Goal: Transaction & Acquisition: Book appointment/travel/reservation

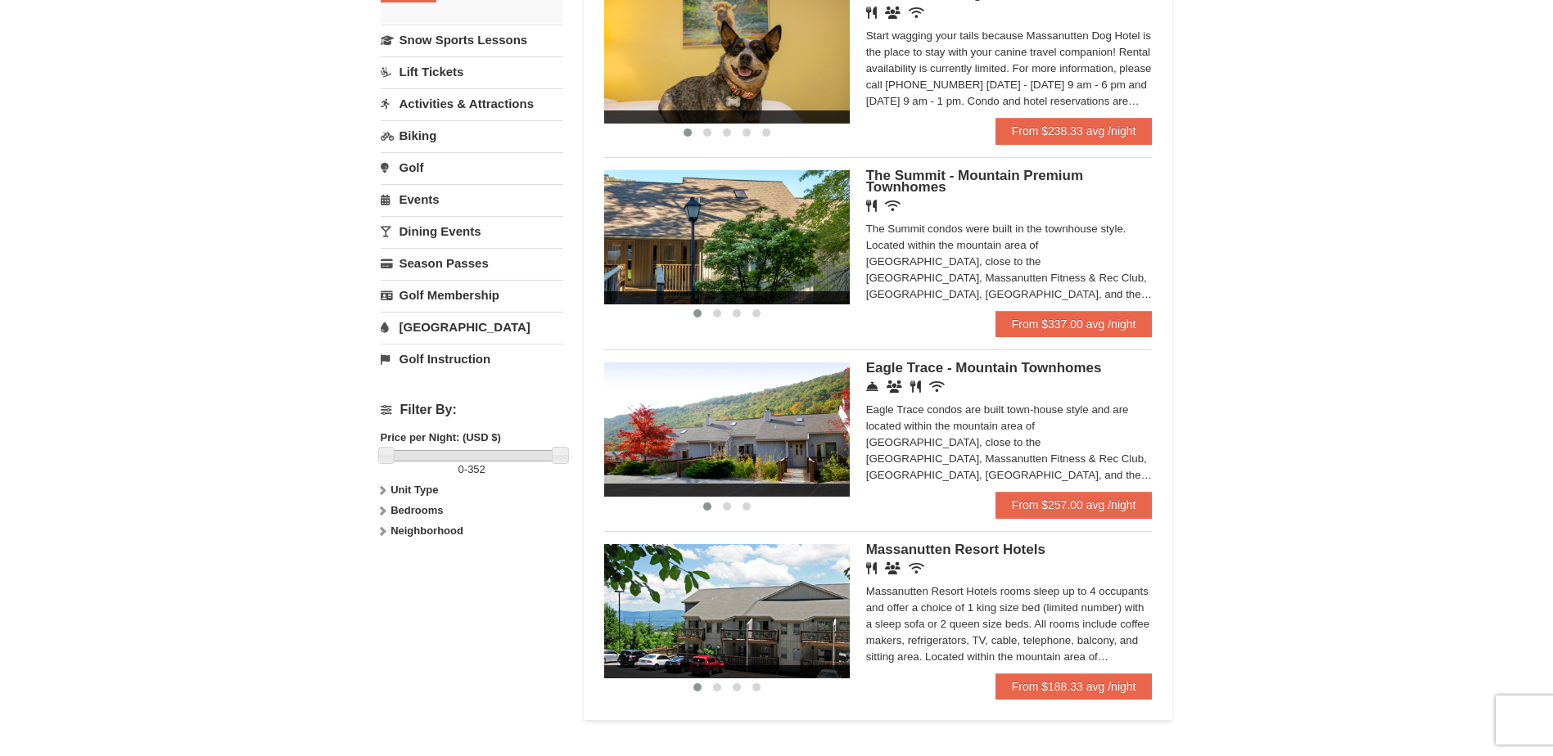
scroll to position [409, 0]
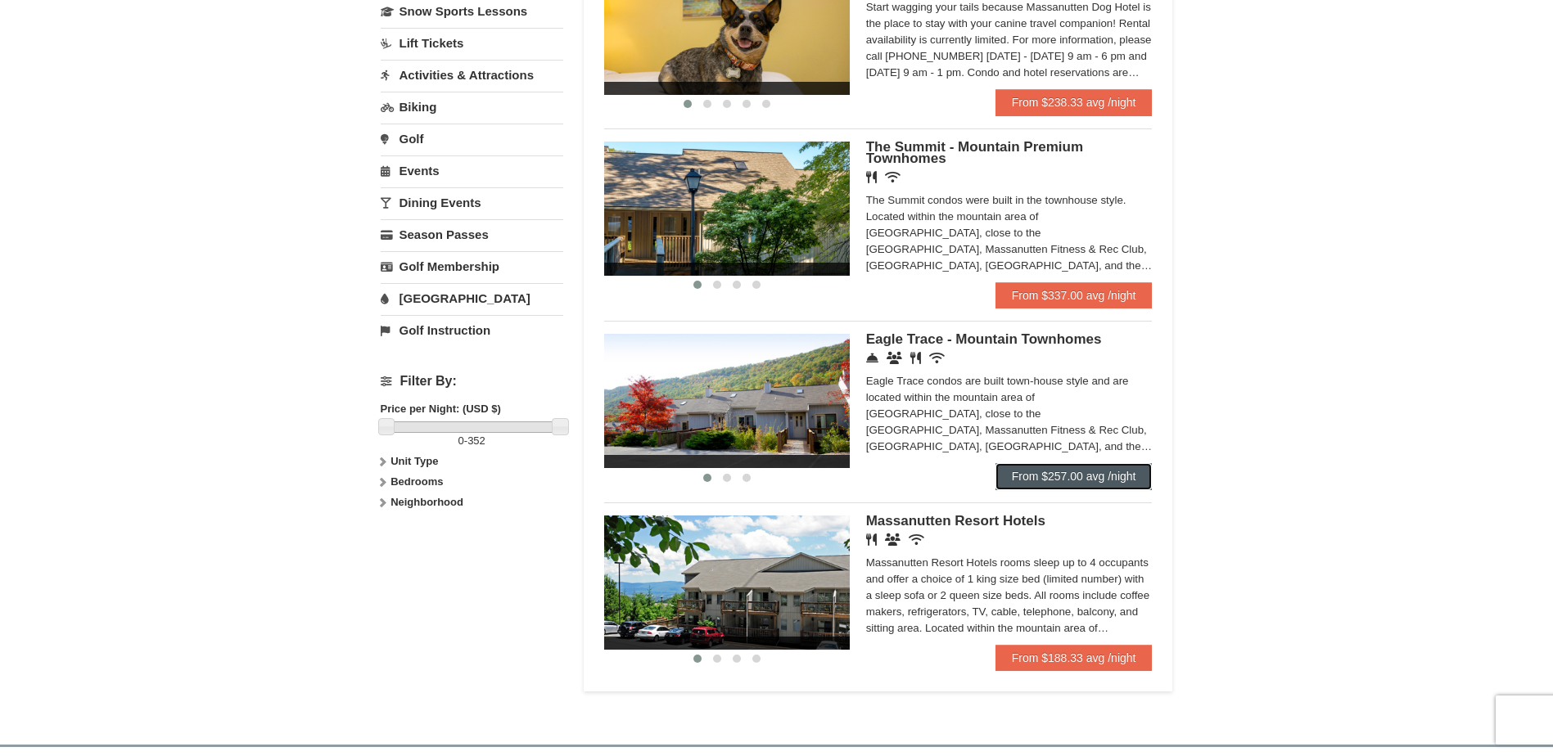
click at [1053, 471] on link "From $257.00 avg /night" at bounding box center [1073, 476] width 157 height 26
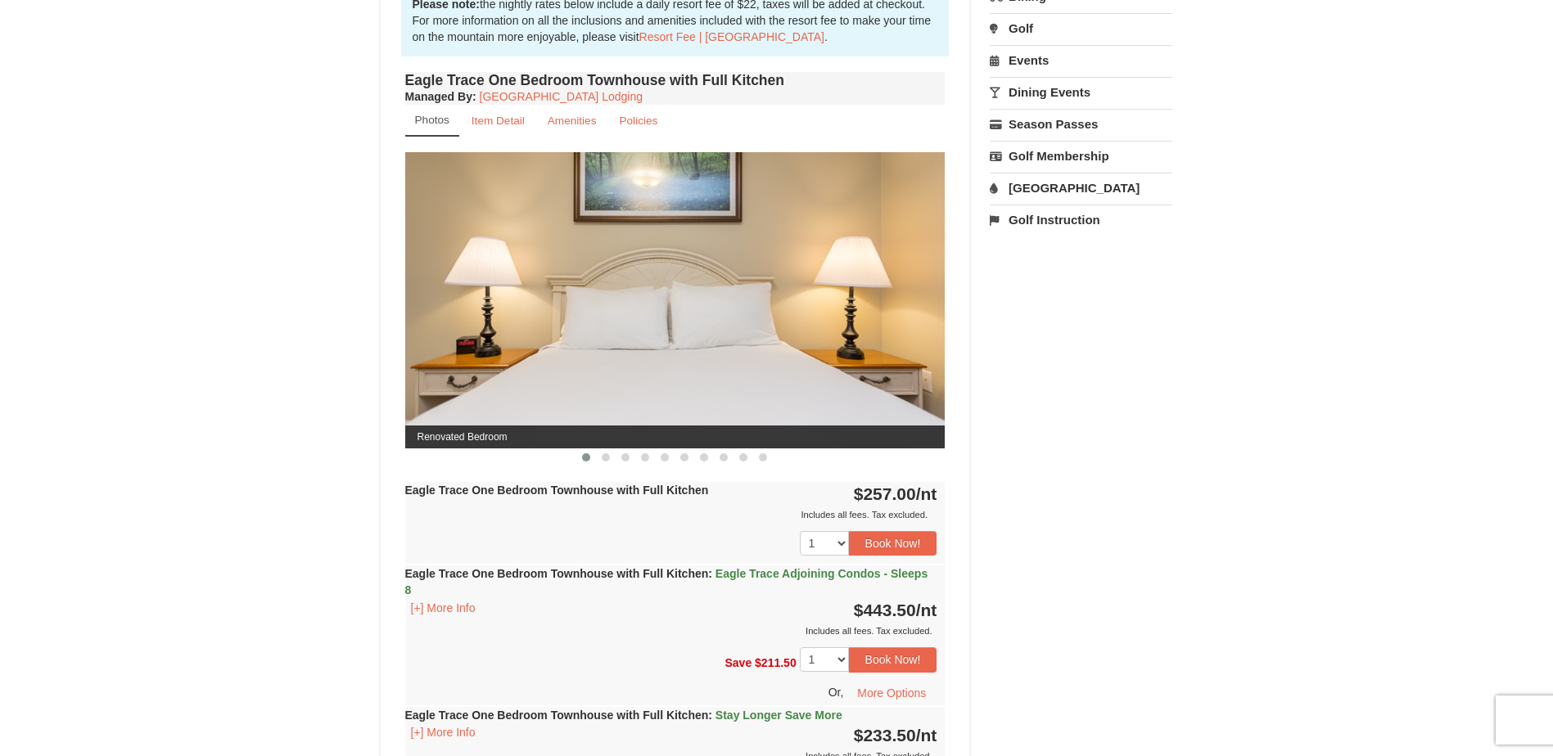
scroll to position [737, 0]
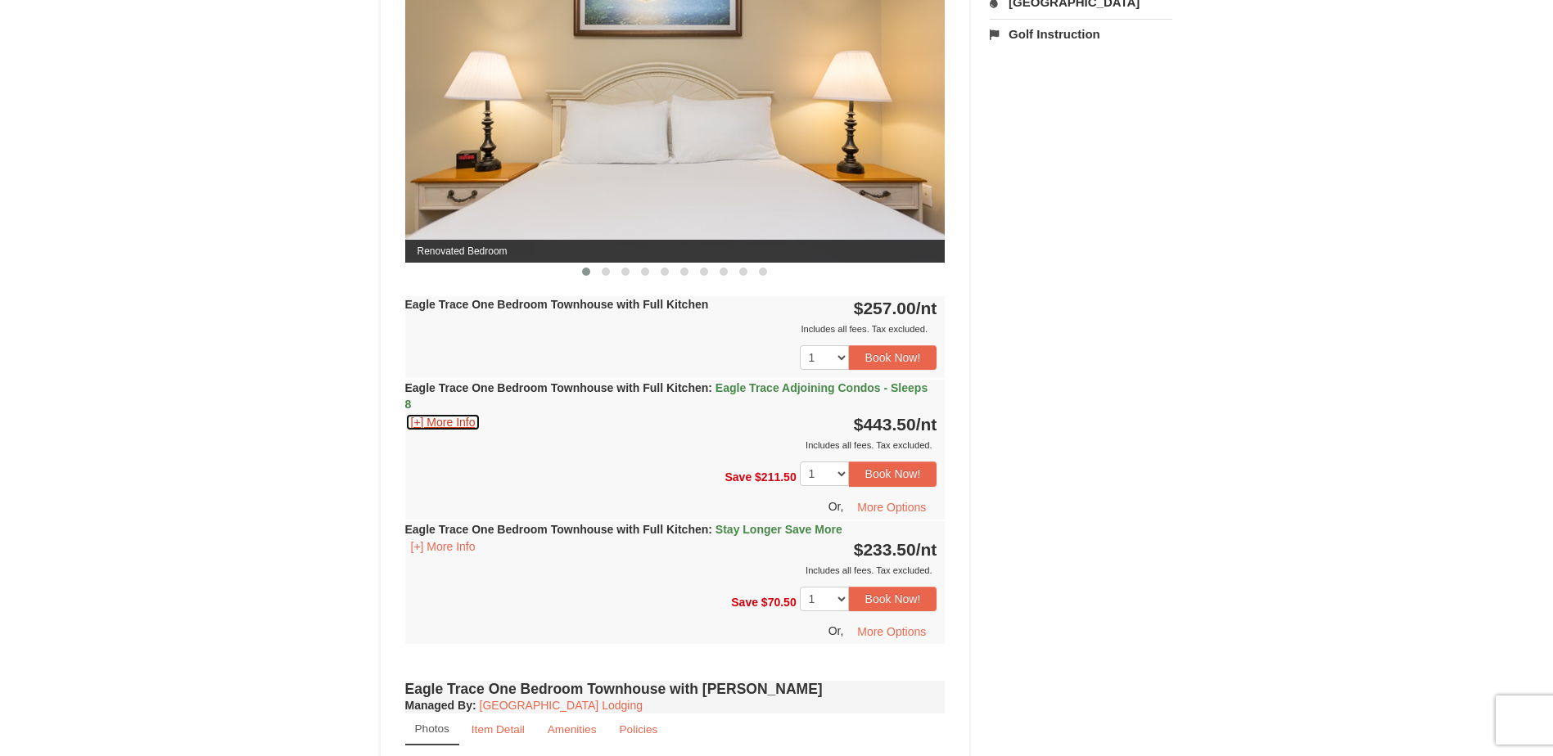
click at [450, 426] on button "[+] More Info" at bounding box center [443, 422] width 76 height 18
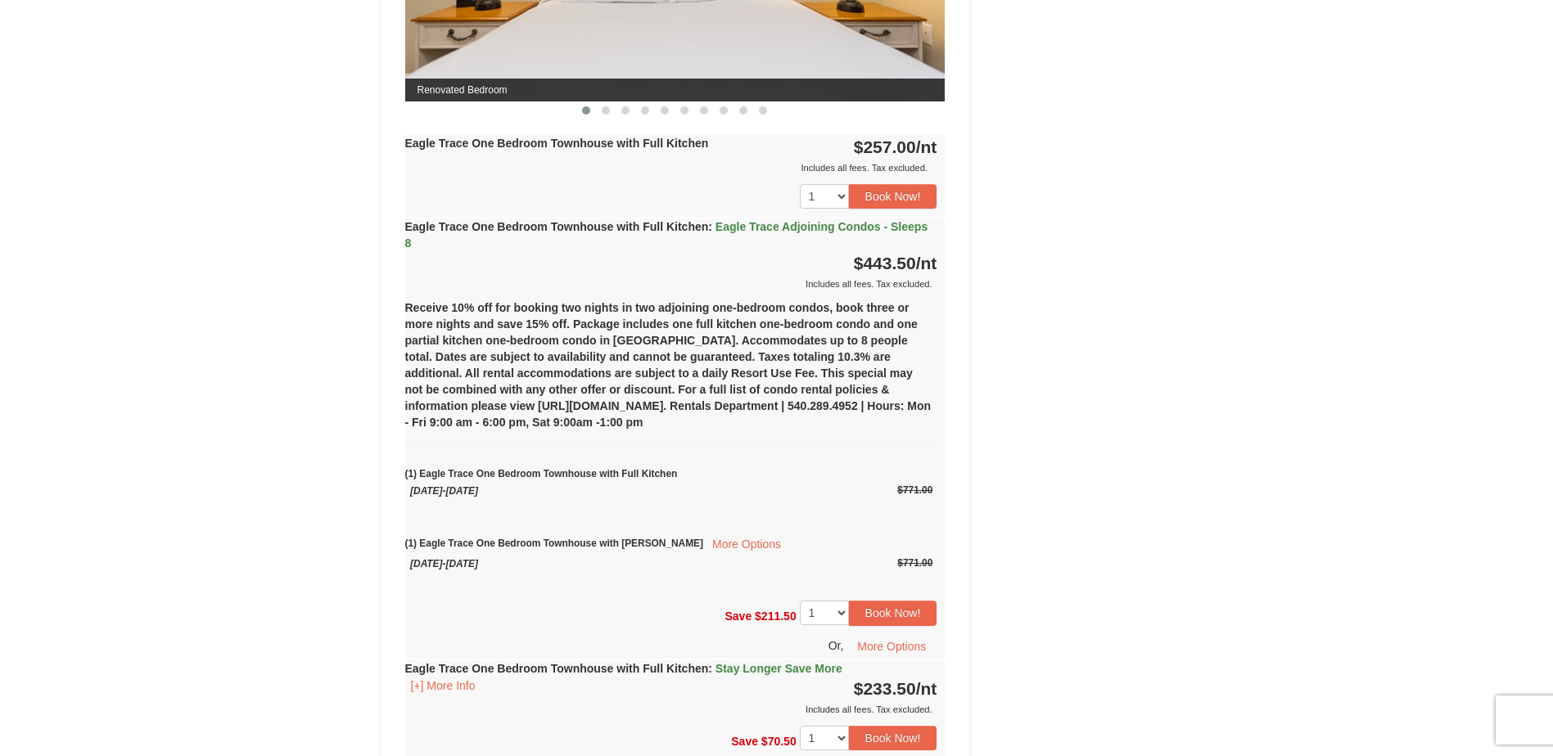
scroll to position [900, 0]
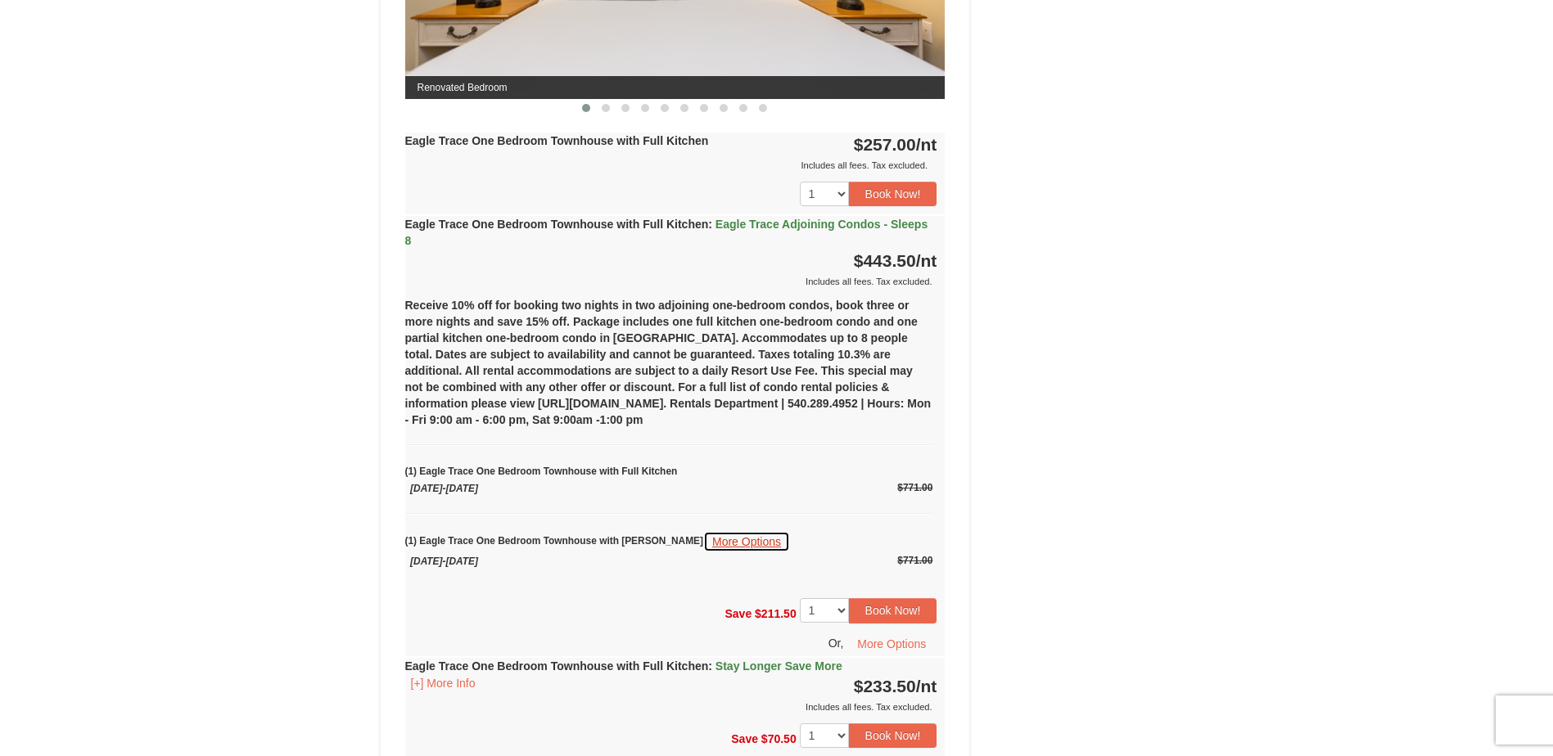
click at [705, 544] on button "More Options" at bounding box center [746, 541] width 87 height 21
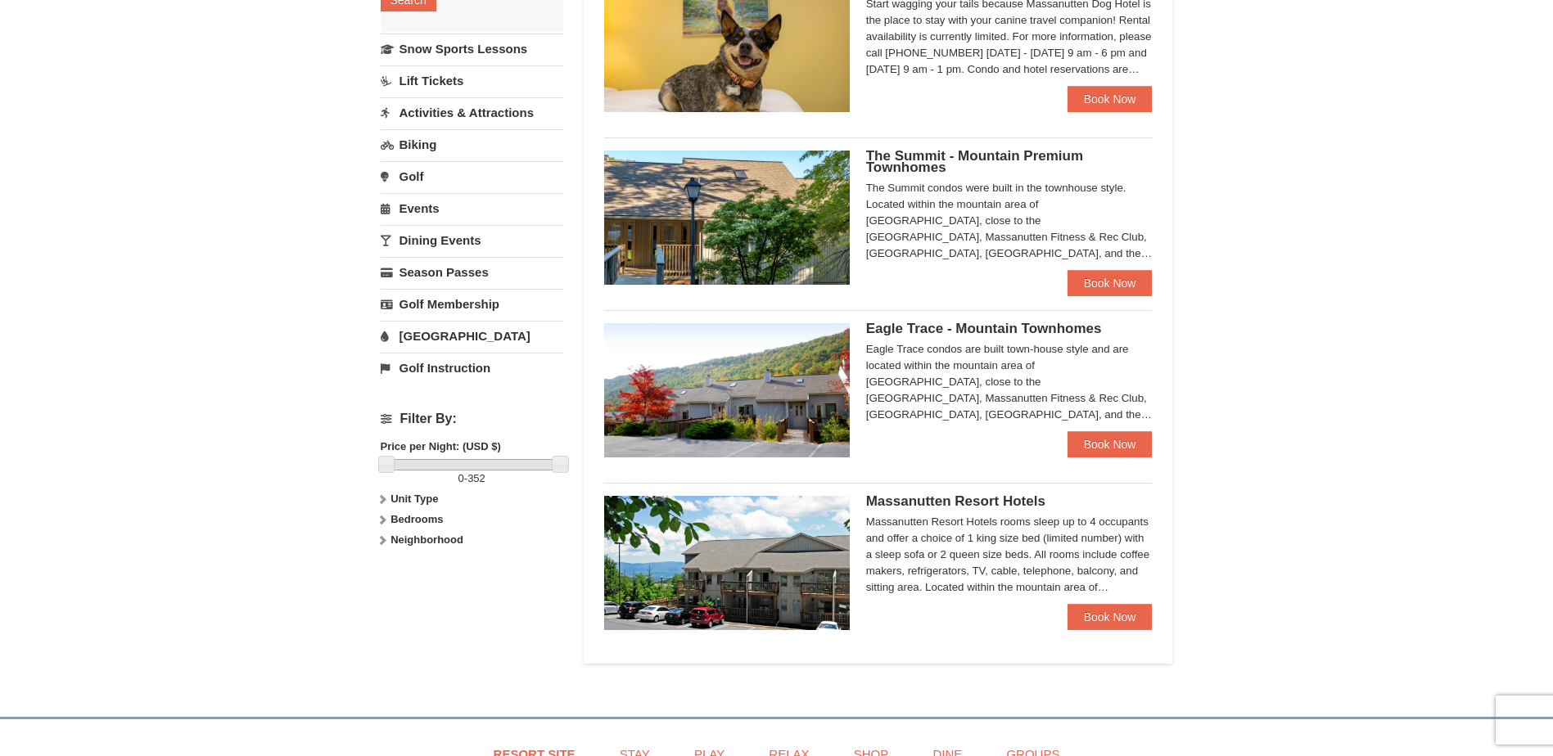
scroll to position [409, 0]
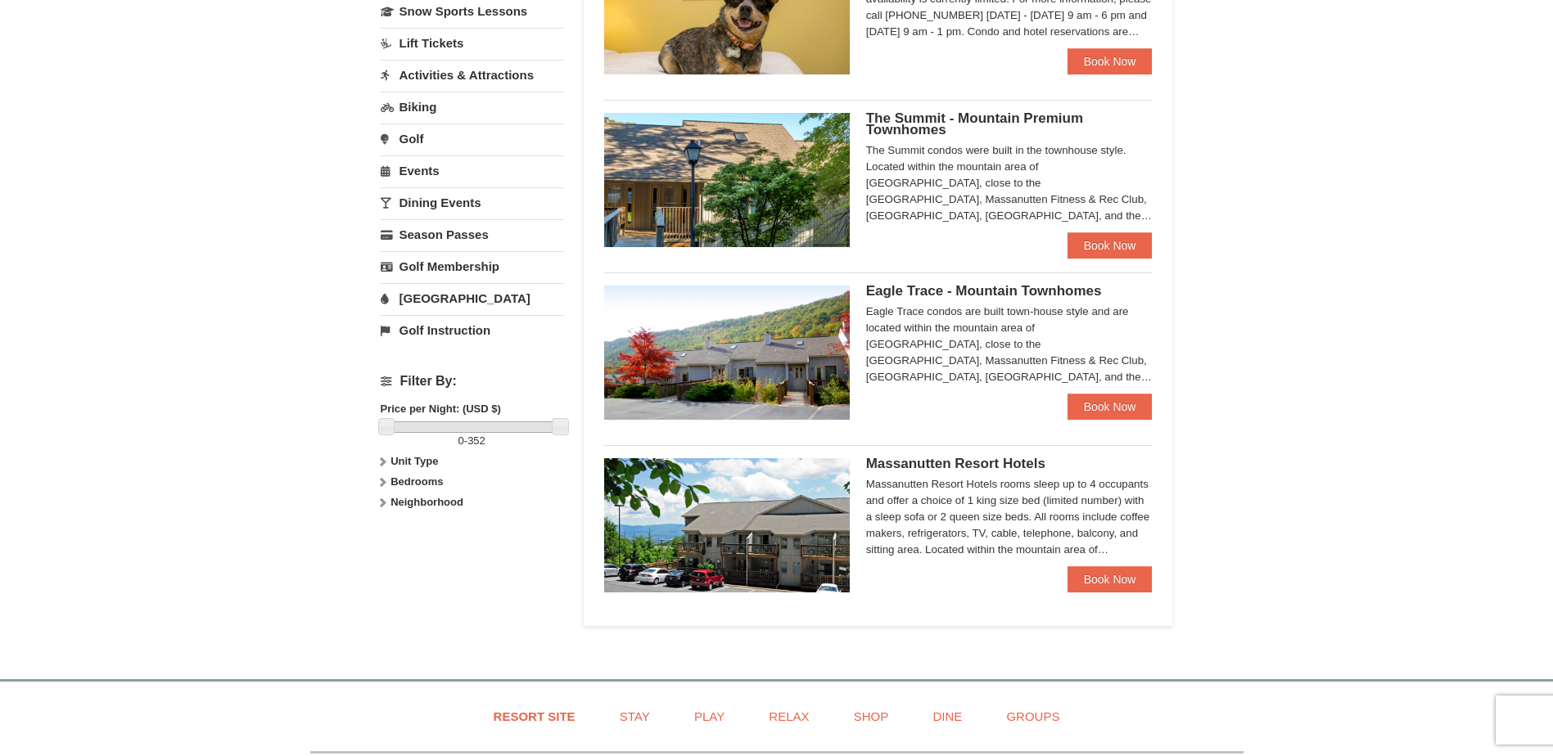
click at [1095, 231] on div "The Summit - Mountain Premium Townhomes The Summit condos were built in the tow…" at bounding box center [1009, 173] width 286 height 120
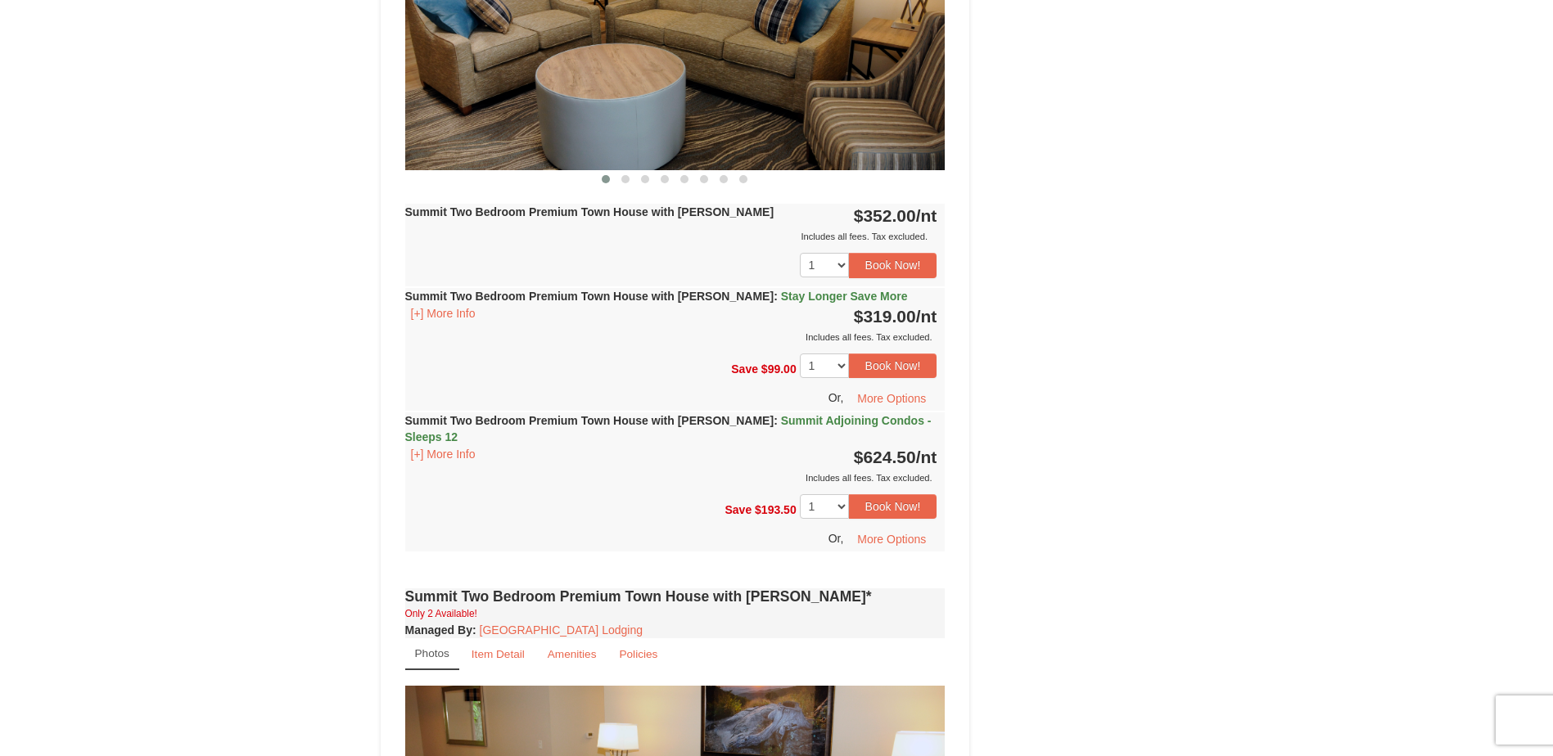
scroll to position [2292, 0]
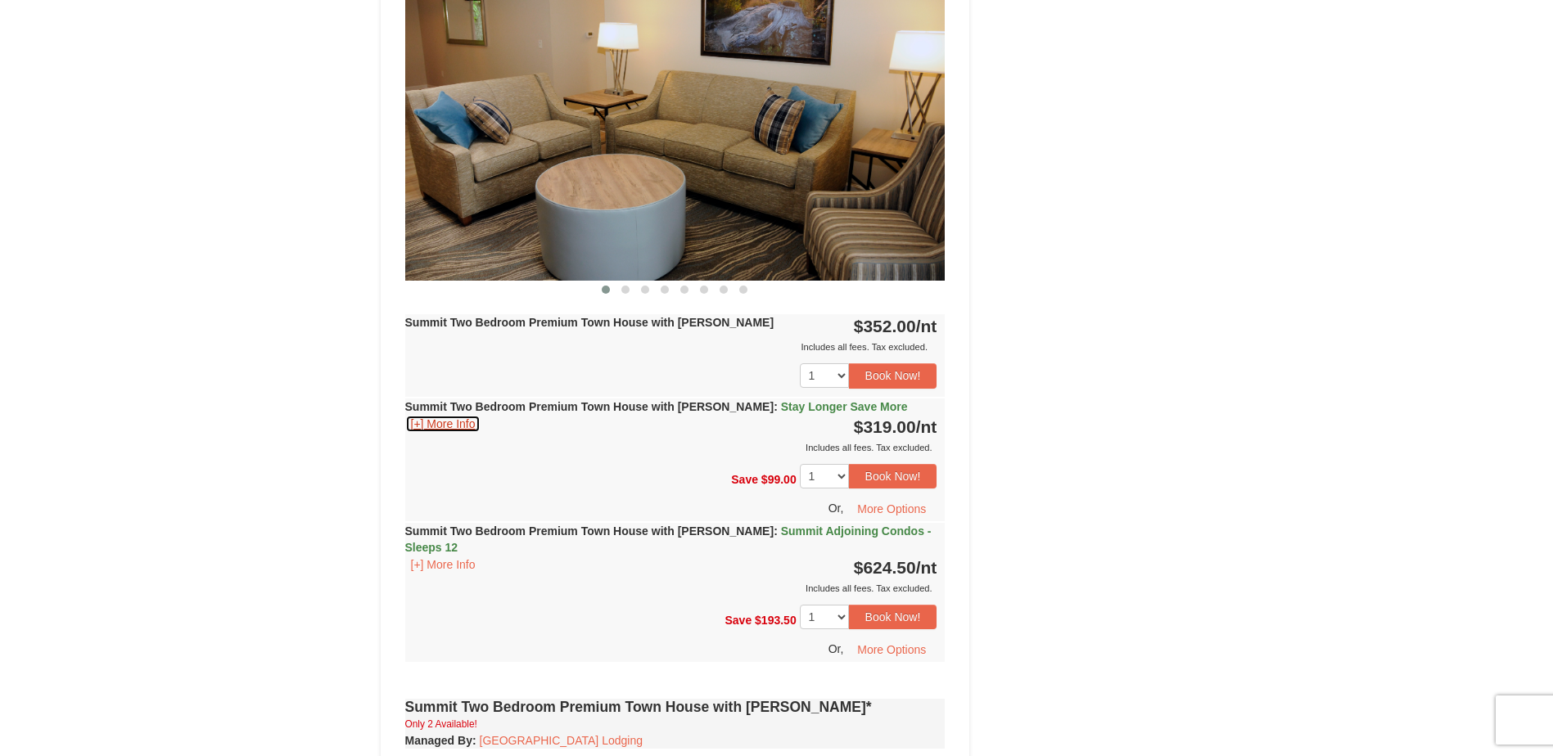
click at [450, 415] on button "[+] More Info" at bounding box center [443, 424] width 76 height 18
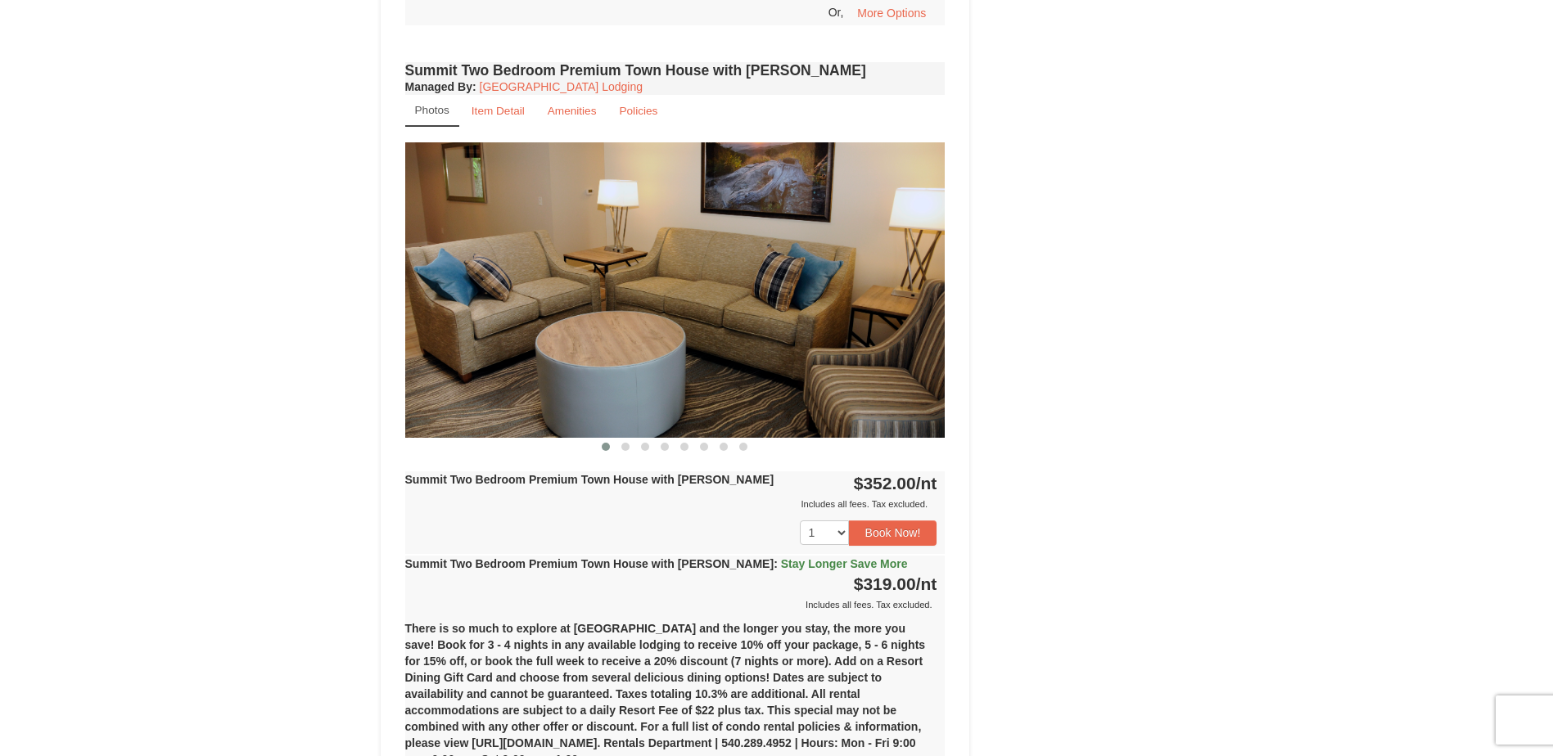
scroll to position [2128, 0]
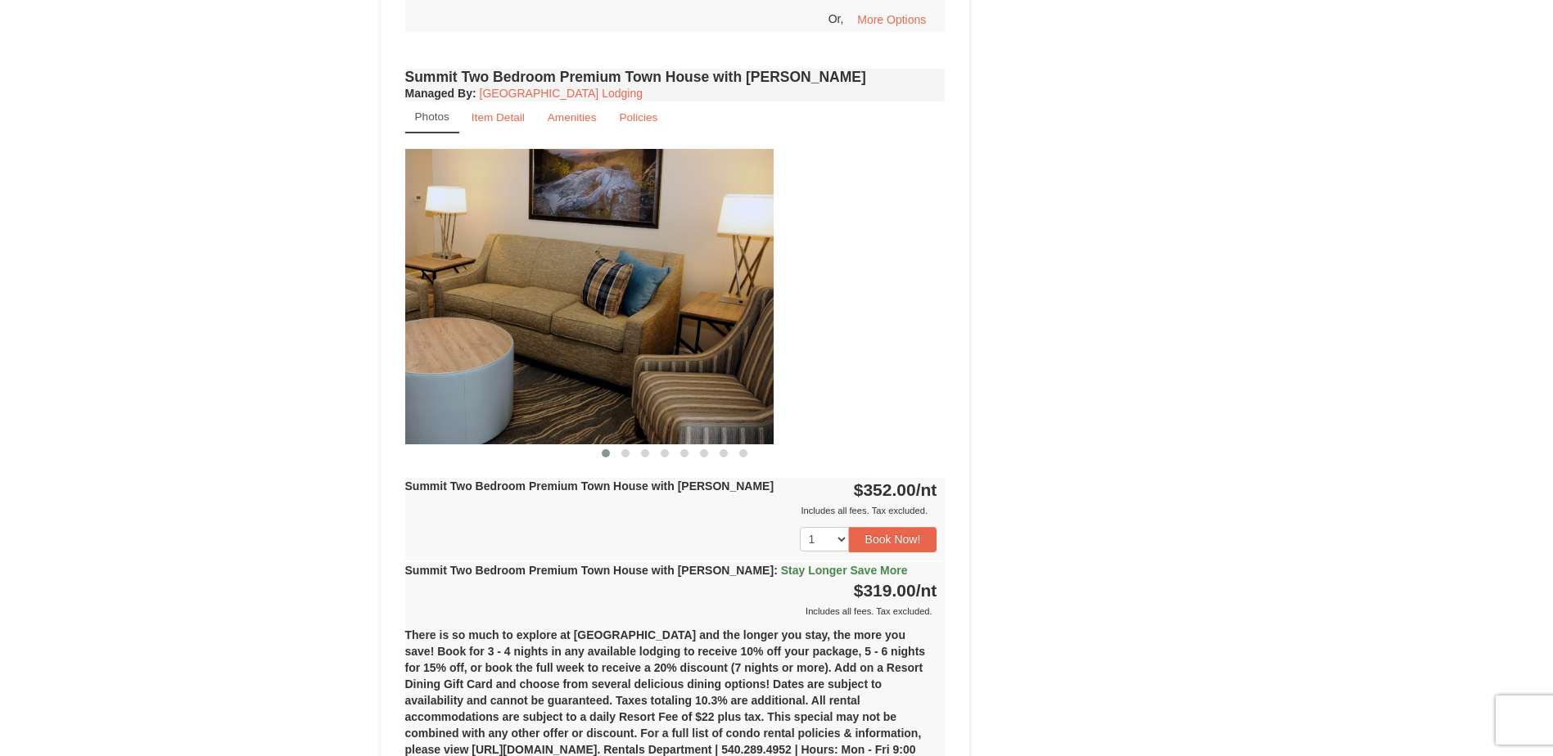
drag, startPoint x: 834, startPoint y: 325, endPoint x: 566, endPoint y: 317, distance: 267.8
click at [569, 317] on img at bounding box center [503, 296] width 540 height 295
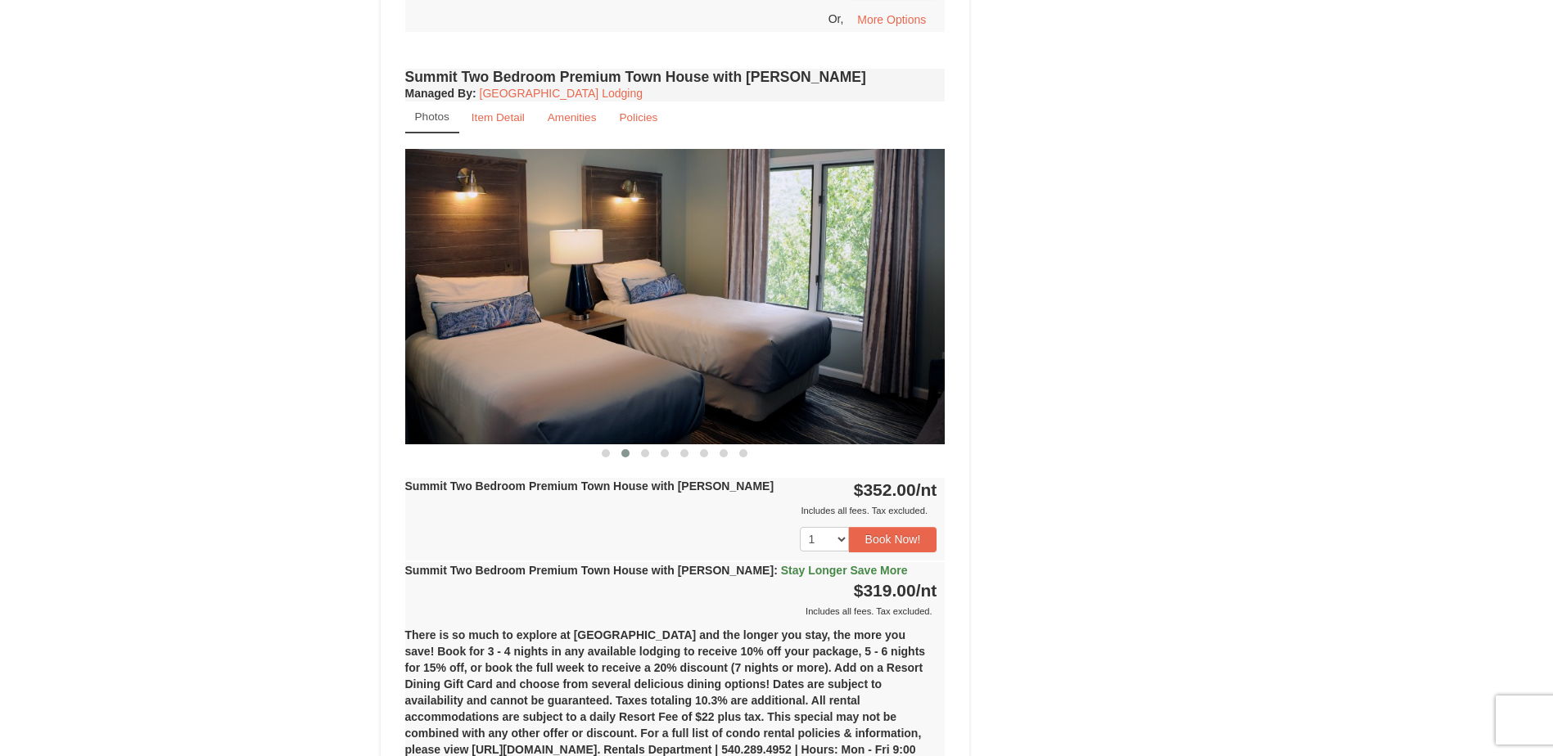
drag, startPoint x: 835, startPoint y: 353, endPoint x: 553, endPoint y: 350, distance: 282.4
click at [554, 350] on img at bounding box center [675, 296] width 540 height 295
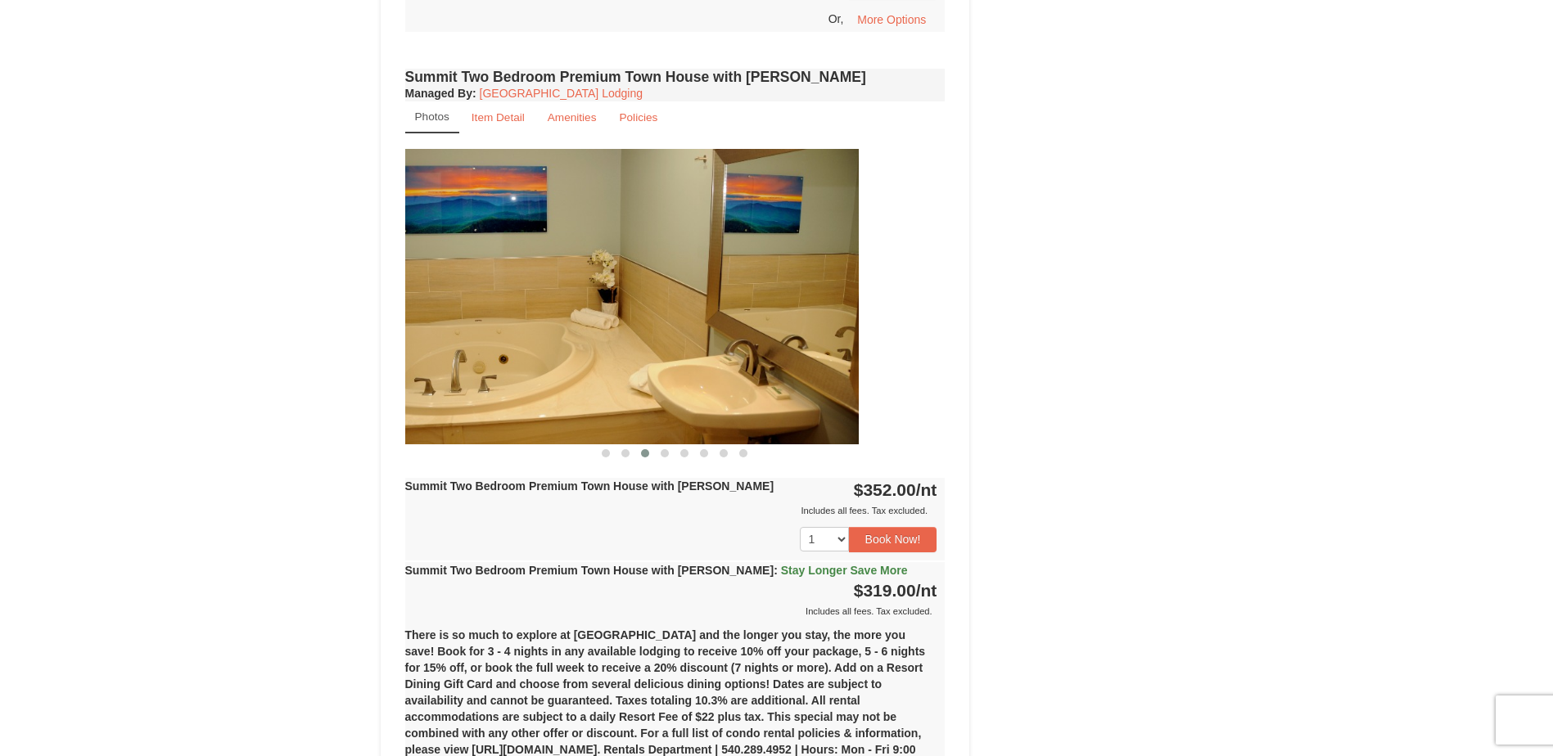
drag, startPoint x: 832, startPoint y: 337, endPoint x: 567, endPoint y: 323, distance: 265.6
click at [578, 323] on img at bounding box center [588, 296] width 540 height 295
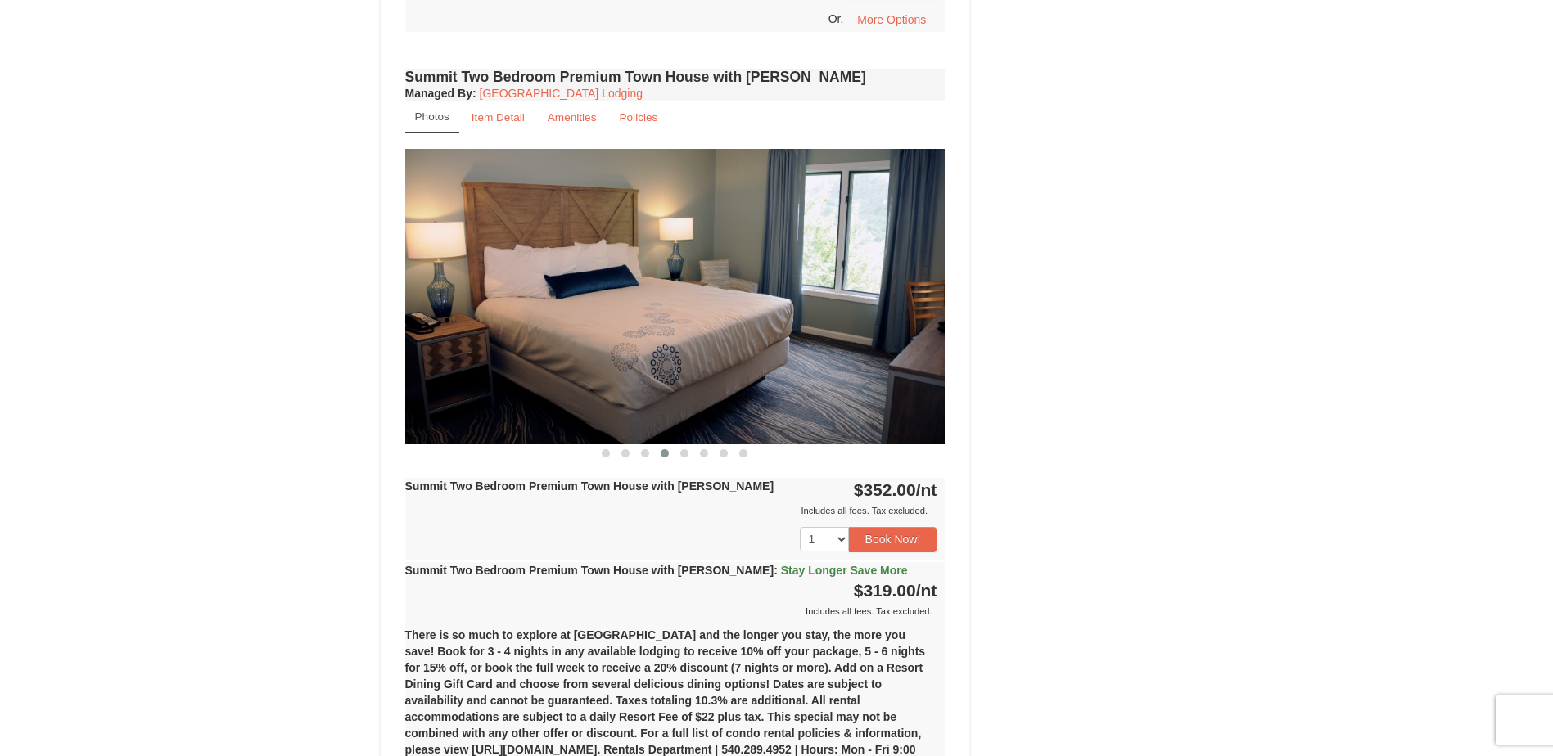
drag, startPoint x: 810, startPoint y: 323, endPoint x: 595, endPoint y: 318, distance: 215.4
click at [598, 318] on img at bounding box center [675, 296] width 540 height 295
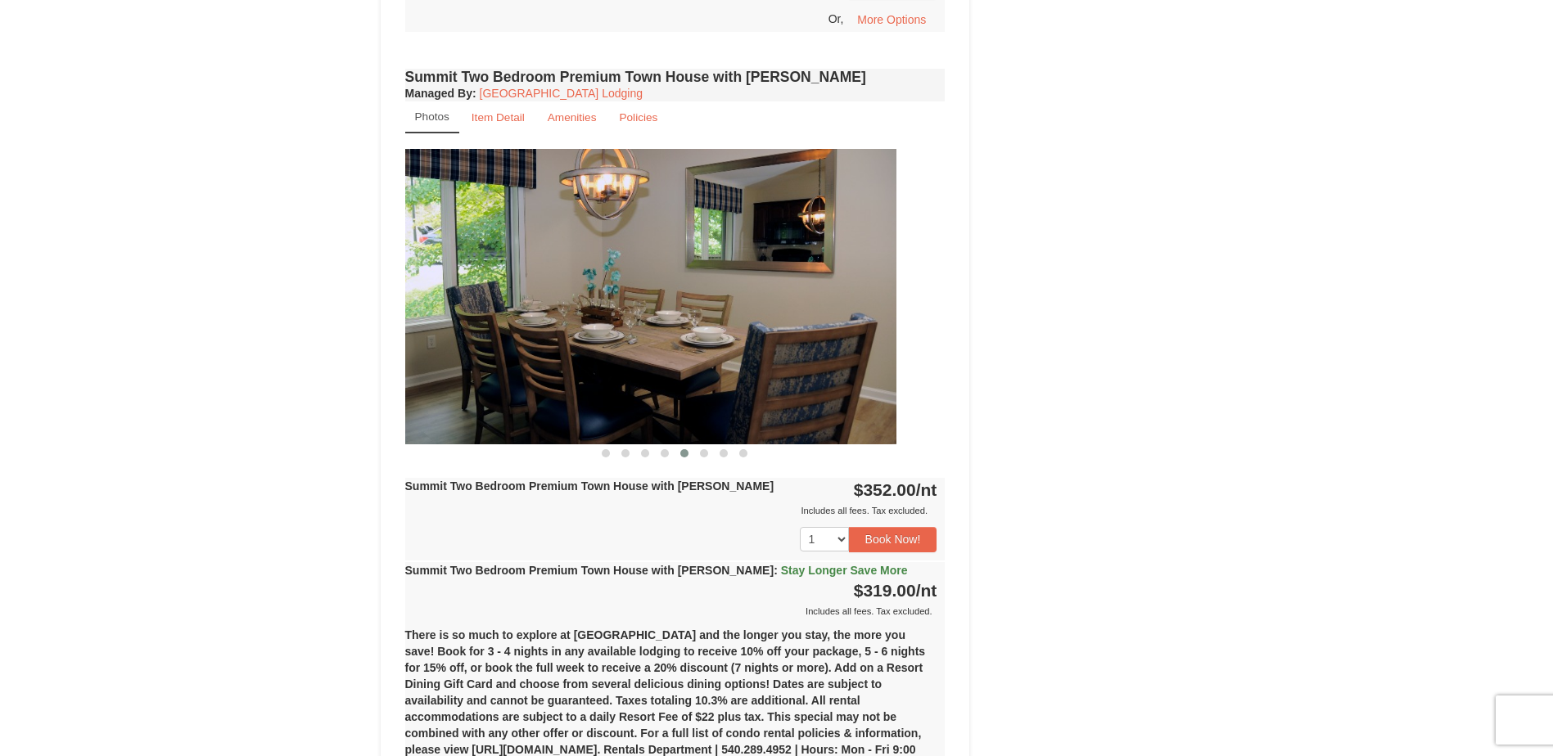
drag, startPoint x: 837, startPoint y: 318, endPoint x: 570, endPoint y: 317, distance: 267.7
click at [571, 316] on img at bounding box center [626, 296] width 540 height 295
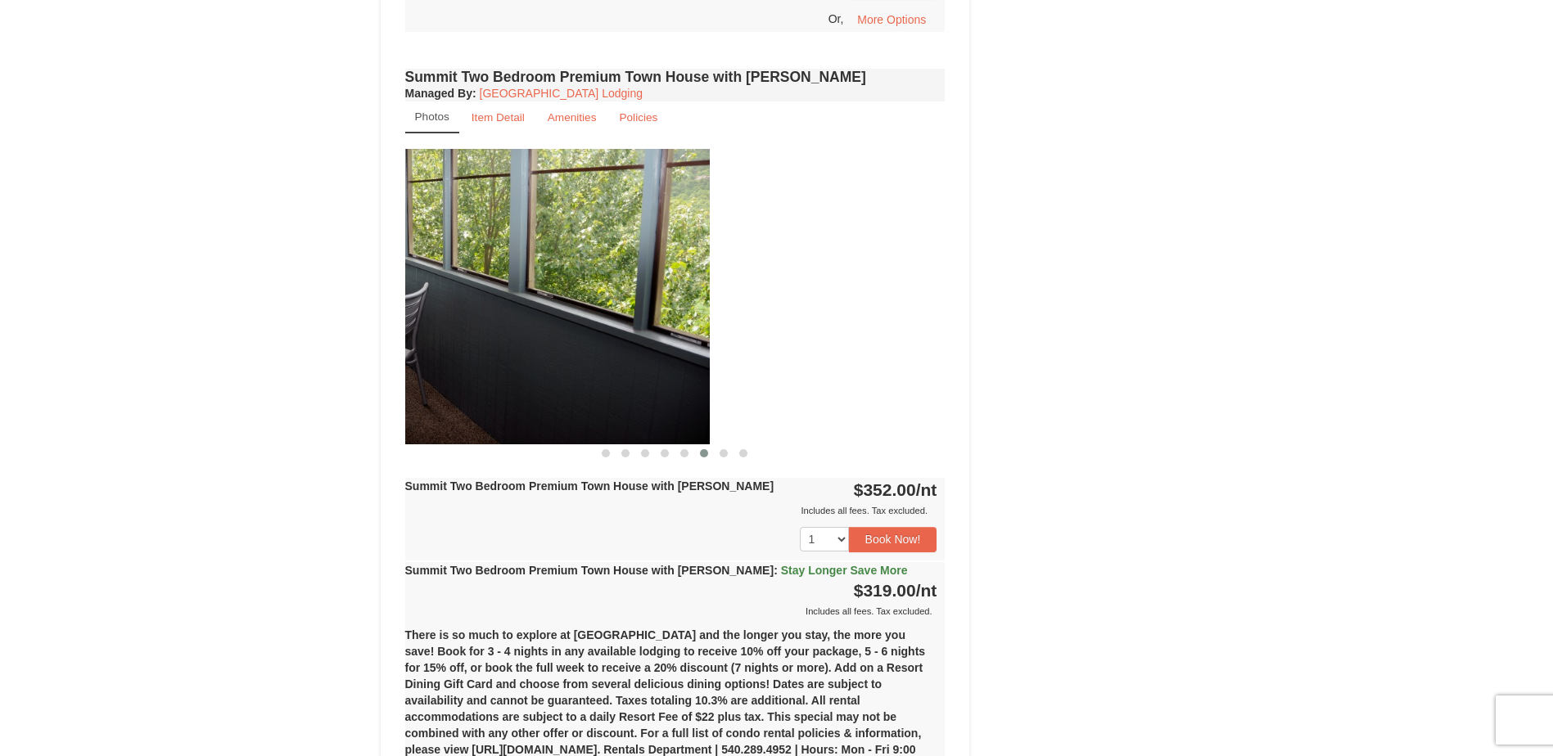
drag, startPoint x: 819, startPoint y: 318, endPoint x: 576, endPoint y: 312, distance: 243.2
click at [566, 310] on img at bounding box center [439, 296] width 540 height 295
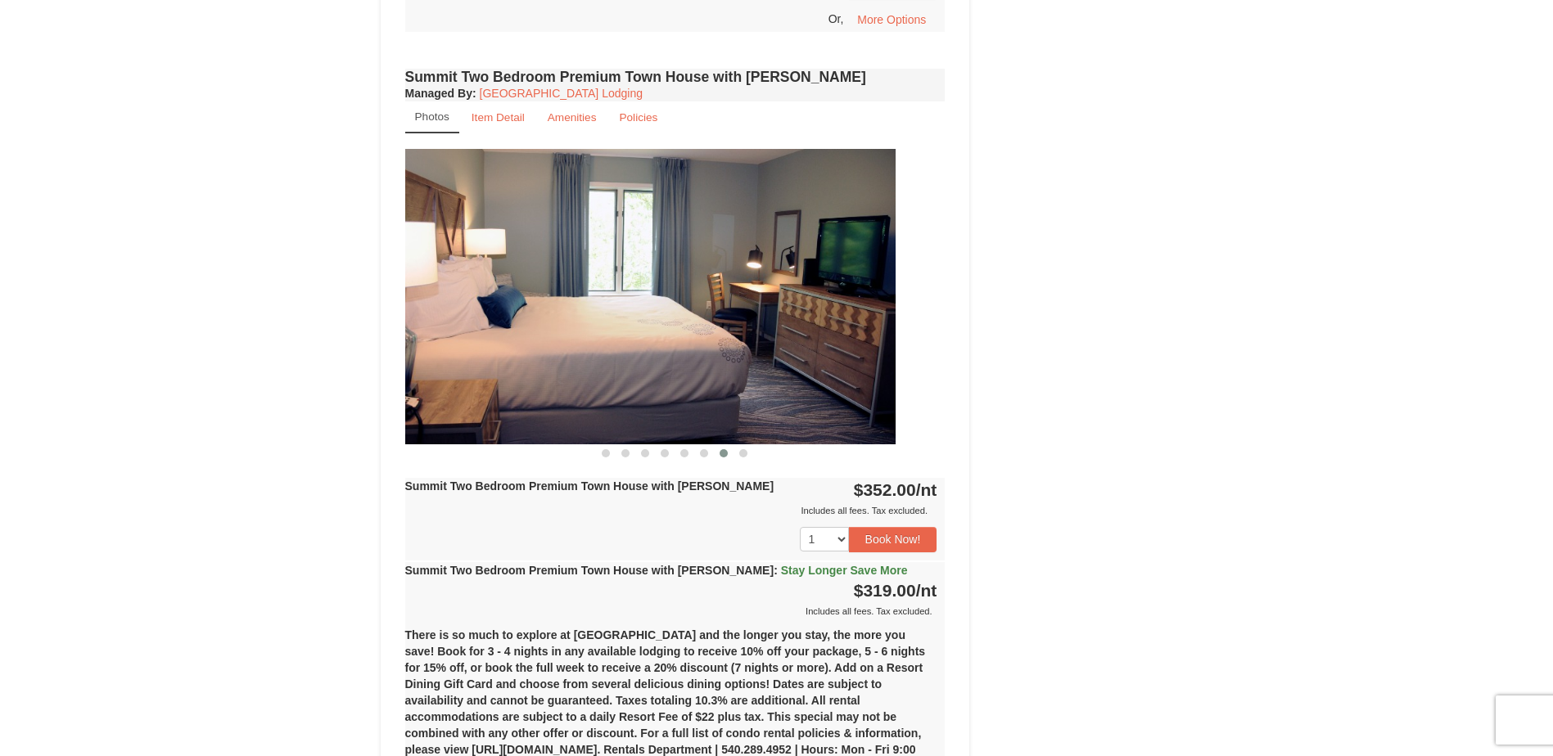
drag, startPoint x: 836, startPoint y: 316, endPoint x: 601, endPoint y: 312, distance: 235.0
click at [608, 312] on img at bounding box center [625, 296] width 540 height 295
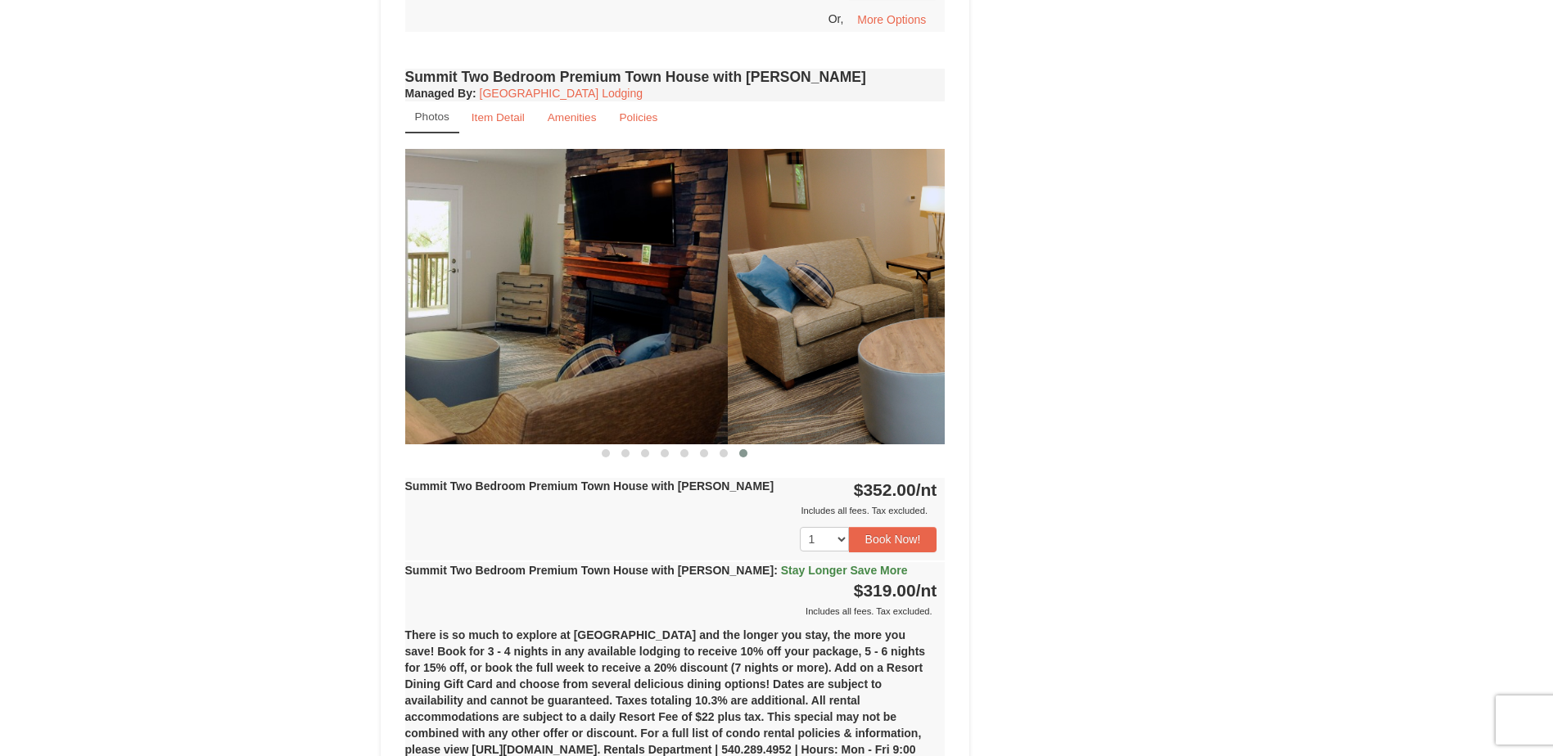
drag, startPoint x: 848, startPoint y: 314, endPoint x: 625, endPoint y: 313, distance: 223.5
click at [627, 313] on img at bounding box center [457, 296] width 540 height 295
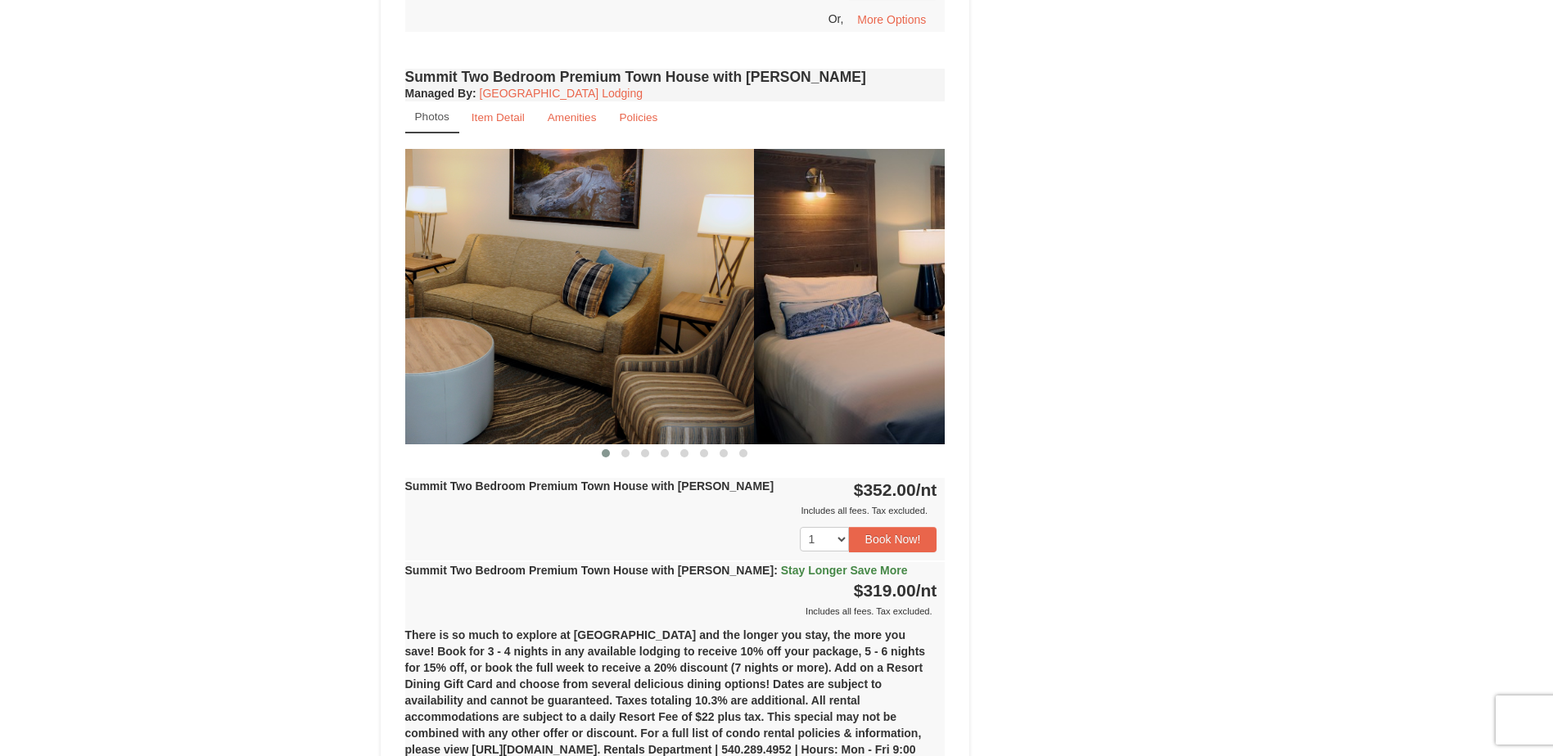
drag, startPoint x: 840, startPoint y: 317, endPoint x: 609, endPoint y: 312, distance: 230.9
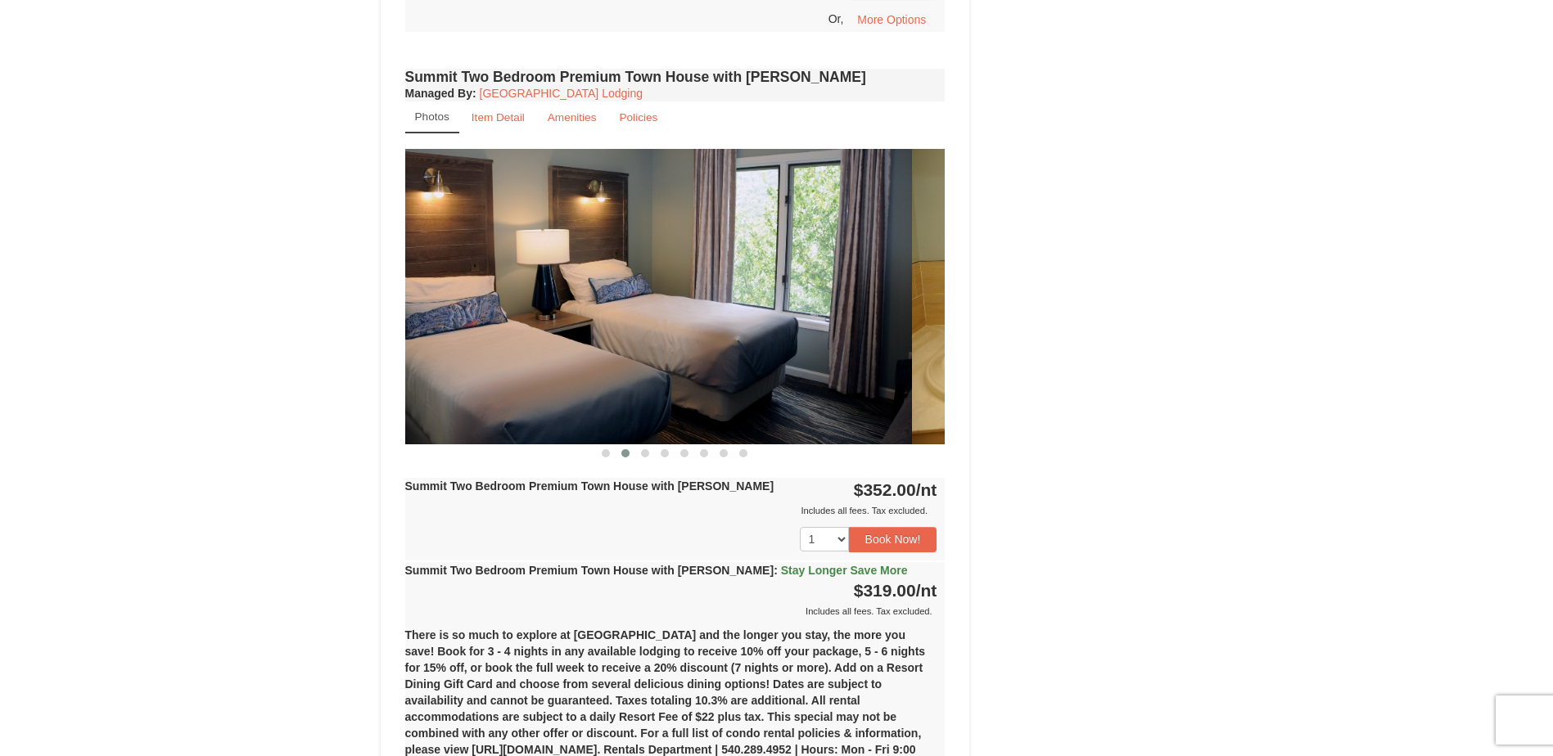
drag, startPoint x: 814, startPoint y: 316, endPoint x: 578, endPoint y: 314, distance: 235.8
click at [586, 313] on img at bounding box center [642, 296] width 540 height 295
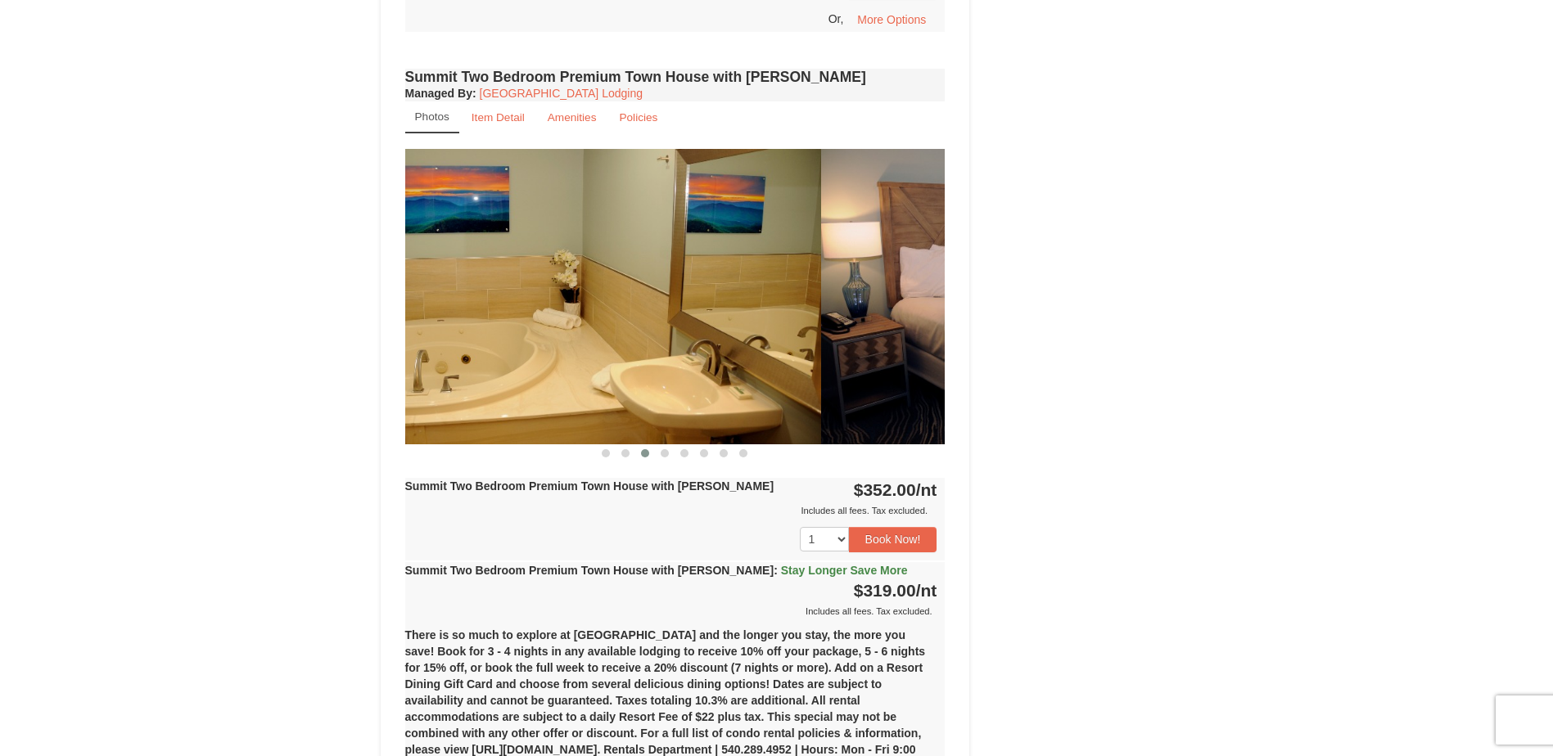
drag, startPoint x: 792, startPoint y: 322, endPoint x: 613, endPoint y: 317, distance: 179.3
click at [621, 318] on img at bounding box center [551, 296] width 540 height 295
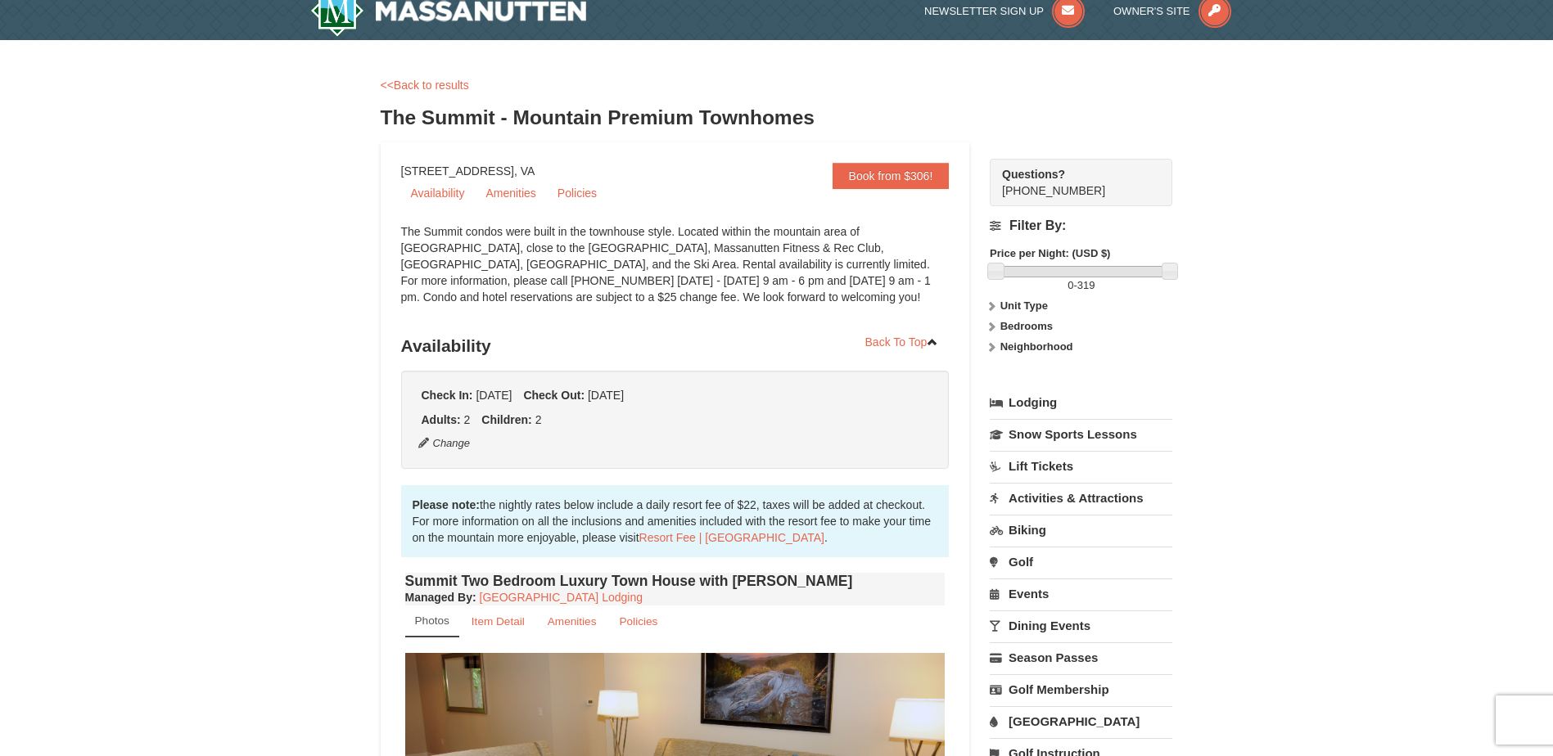
scroll to position [0, 0]
